Goal: Contribute content: Add original content to the website for others to see

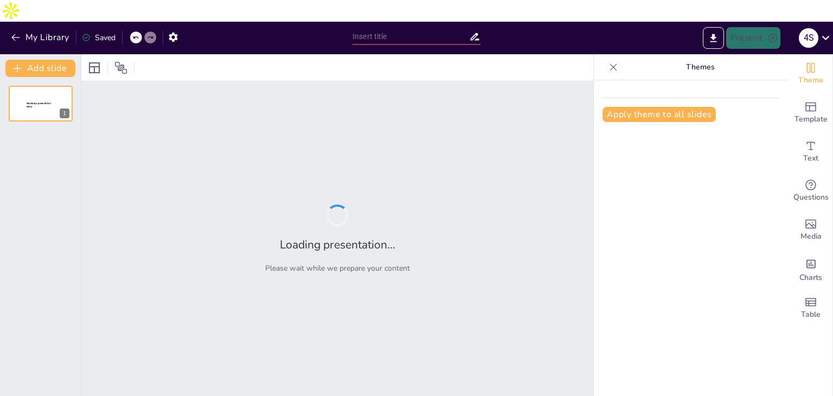
type input "Navigating Talent Management Challenges: Recommendations for Equitas Small Fina…"
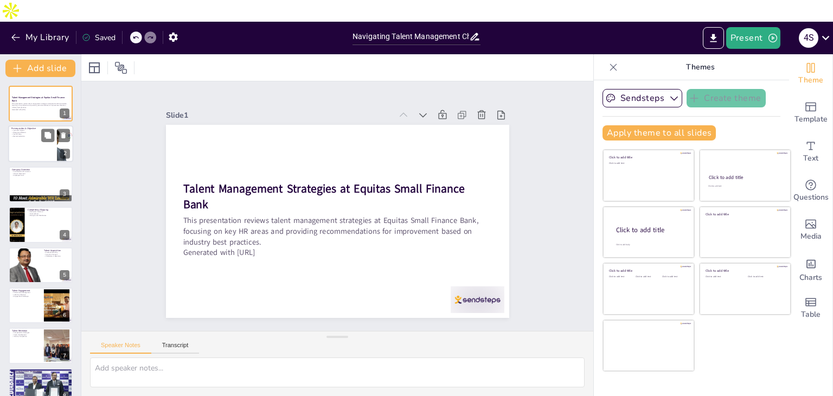
click at [33, 126] on div at bounding box center [40, 144] width 65 height 37
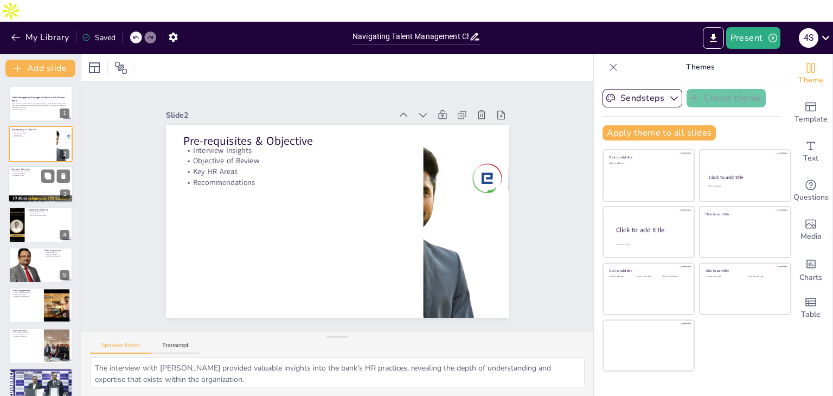
click at [34, 166] on div at bounding box center [40, 184] width 65 height 37
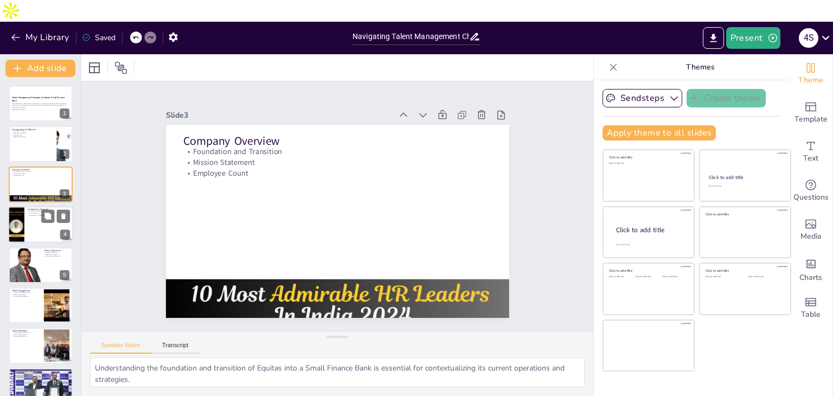
click at [37, 210] on div at bounding box center [40, 224] width 65 height 37
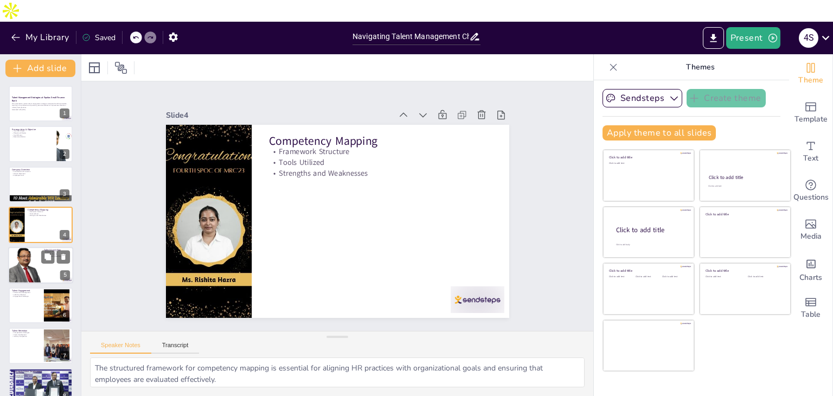
scroll to position [197, 0]
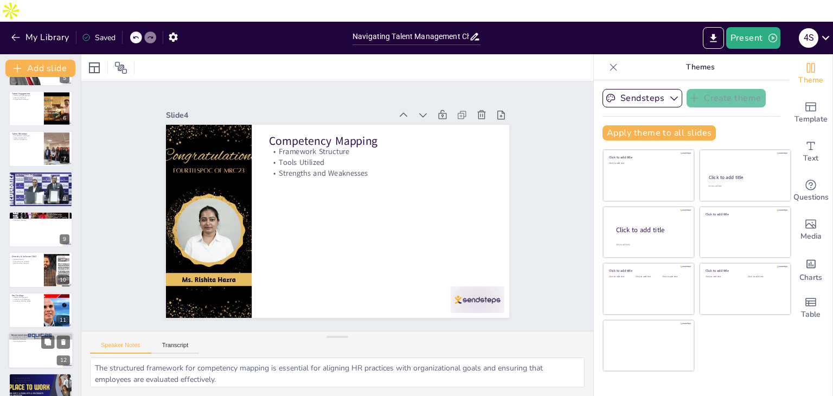
click at [30, 337] on div at bounding box center [40, 350] width 65 height 37
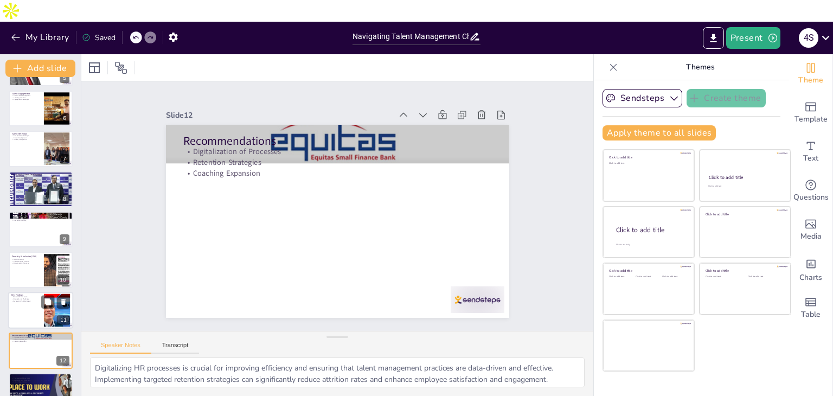
click at [30, 292] on div at bounding box center [40, 310] width 65 height 37
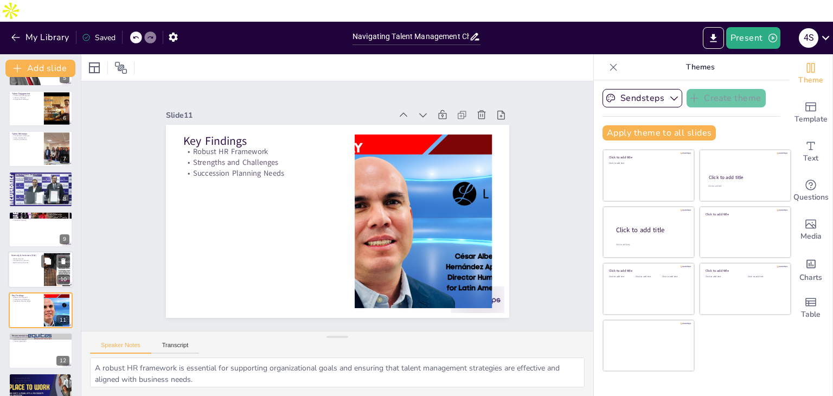
click at [29, 252] on div at bounding box center [40, 270] width 65 height 37
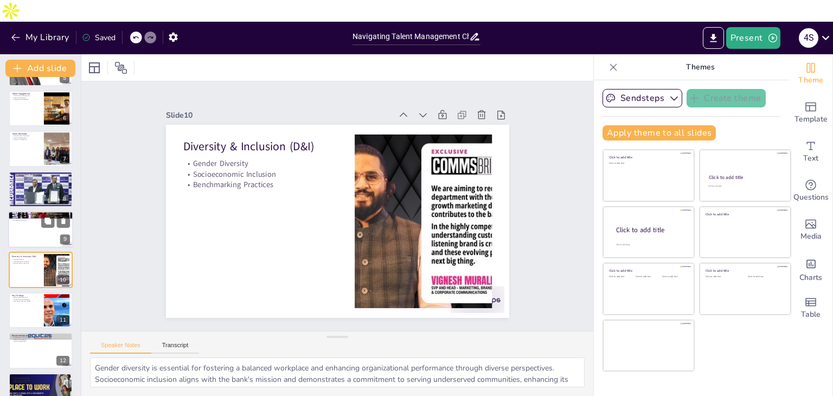
click at [29, 211] on div at bounding box center [40, 229] width 65 height 37
type textarea "The identification of high-potential employees is crucial for developing future…"
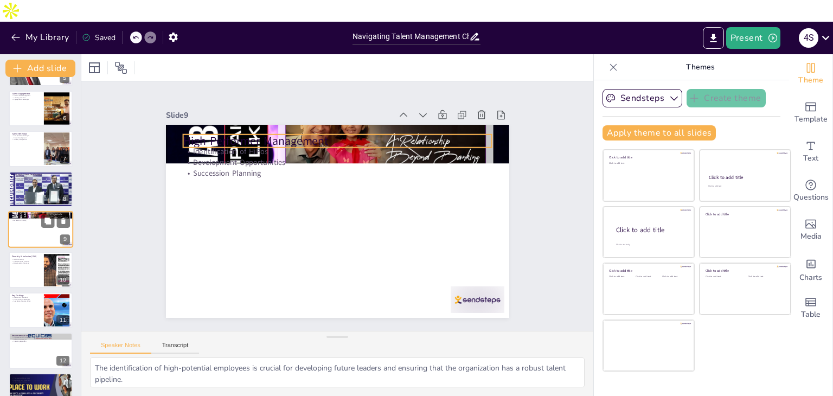
scroll to position [179, 0]
